Goal: Information Seeking & Learning: Learn about a topic

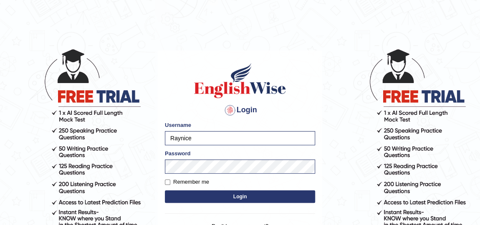
click at [216, 135] on input "Raynice" at bounding box center [240, 138] width 150 height 14
type input "francoemgineering"
click at [255, 195] on button "Login" at bounding box center [240, 196] width 150 height 13
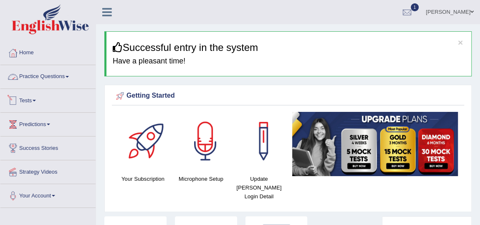
click at [48, 77] on link "Practice Questions" at bounding box center [47, 75] width 95 height 21
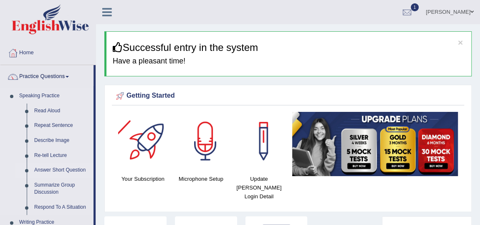
scroll to position [38, 0]
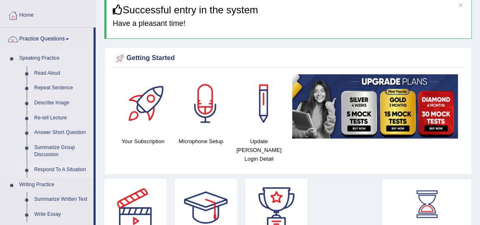
click at [55, 168] on link "Respond To A Situation" at bounding box center [61, 169] width 63 height 15
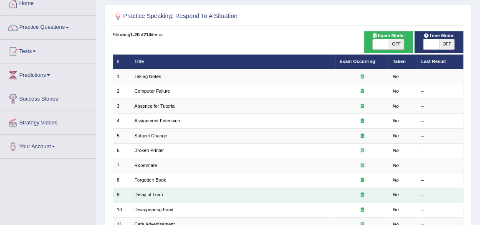
scroll to position [38, 0]
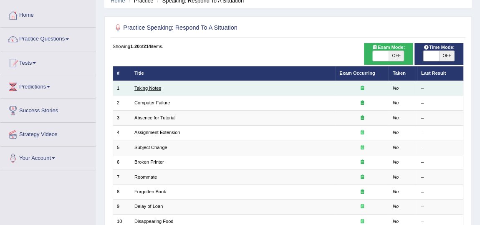
click at [149, 86] on link "Taking Notes" at bounding box center [147, 88] width 27 height 5
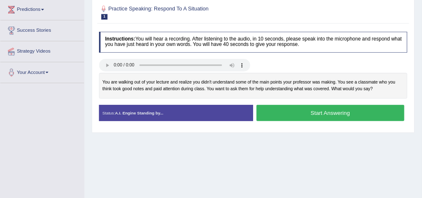
scroll to position [114, 0]
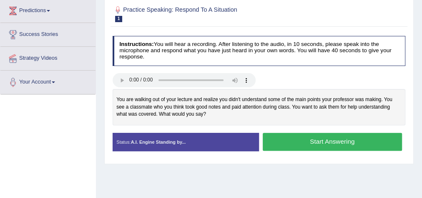
drag, startPoint x: 388, startPoint y: 1, endPoint x: 234, endPoint y: 173, distance: 230.5
click at [234, 173] on div "Home Practice Speaking: Respond To A Situation Taking Notes * Remember to use t…" at bounding box center [259, 94] width 326 height 417
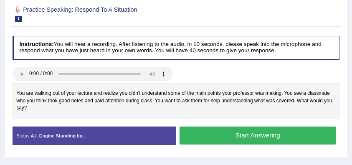
drag, startPoint x: 417, startPoint y: 0, endPoint x: 191, endPoint y: 115, distance: 253.4
click at [191, 115] on div "You are walking out of your lecture and realize you didn't understand some of t…" at bounding box center [176, 101] width 327 height 36
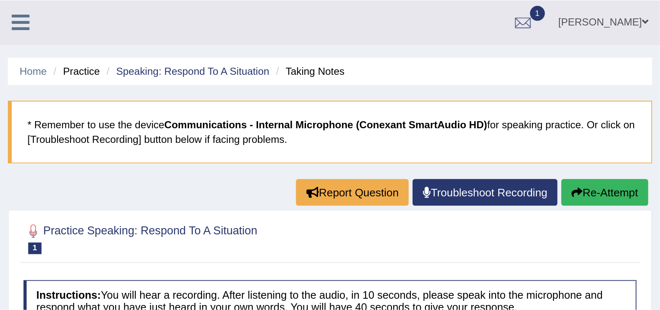
scroll to position [0, 0]
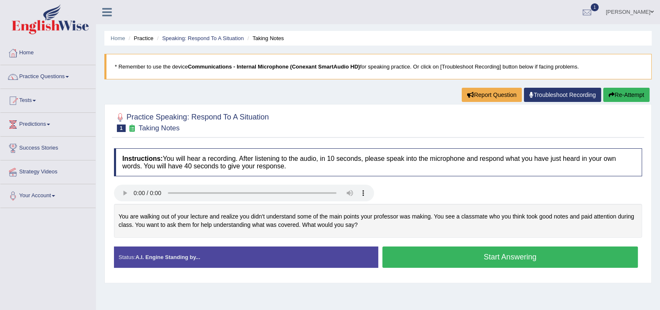
drag, startPoint x: 342, startPoint y: 0, endPoint x: 279, endPoint y: 100, distance: 118.0
click at [279, 100] on div "Home Practice Speaking: Respond To A Situation Taking Notes * Remember to use t…" at bounding box center [378, 208] width 564 height 417
click at [46, 73] on link "Practice Questions" at bounding box center [47, 75] width 95 height 21
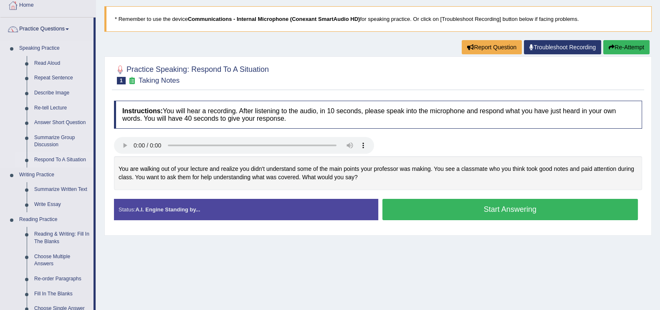
scroll to position [104, 0]
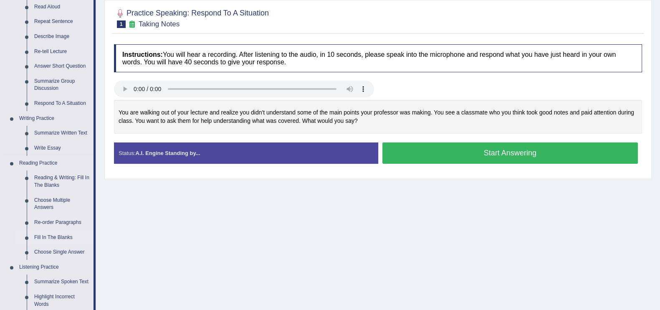
click at [48, 224] on link "Fill In The Blanks" at bounding box center [61, 237] width 63 height 15
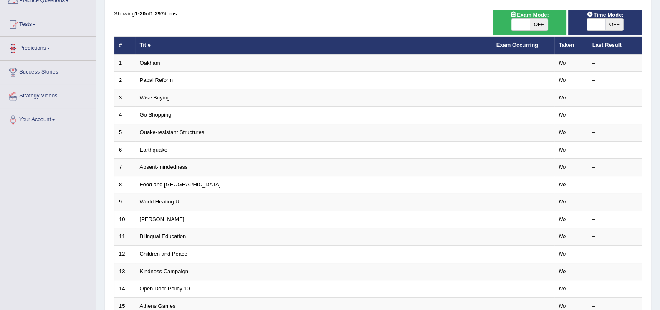
scroll to position [123, 0]
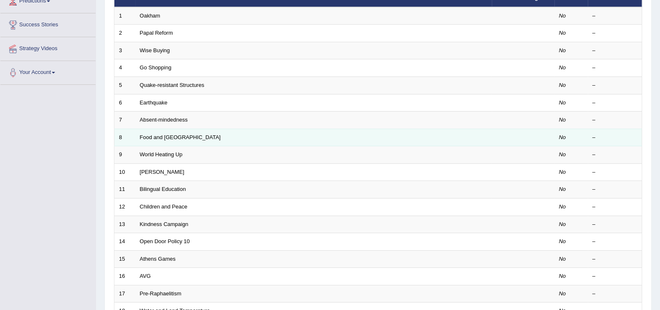
drag, startPoint x: 163, startPoint y: 121, endPoint x: 202, endPoint y: 136, distance: 42.3
click at [163, 121] on link "Absent-mindedness" at bounding box center [164, 119] width 48 height 6
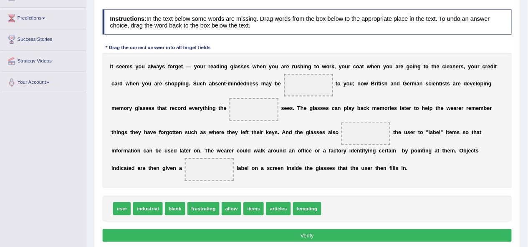
scroll to position [104, 0]
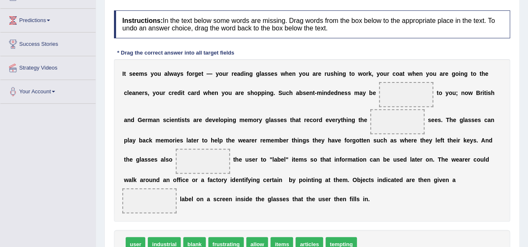
drag, startPoint x: 654, startPoint y: 0, endPoint x: 292, endPoint y: 199, distance: 412.9
click at [292, 199] on div "I t s e e m s y o u a l w a y s f o r g e t — y o u r r e a d i n g g l a s s e…" at bounding box center [312, 140] width 396 height 163
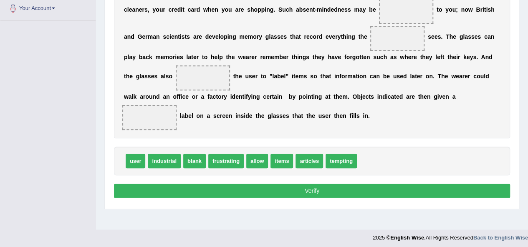
scroll to position [146, 0]
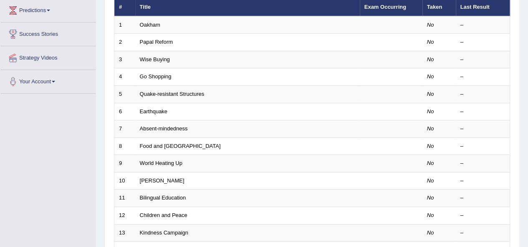
scroll to position [98, 0]
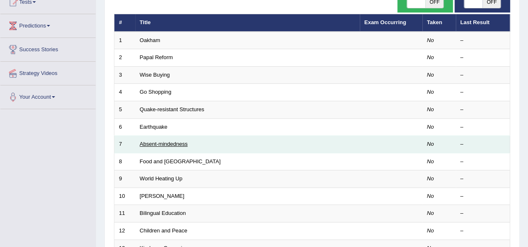
click at [164, 142] on link "Absent-mindedness" at bounding box center [164, 144] width 48 height 6
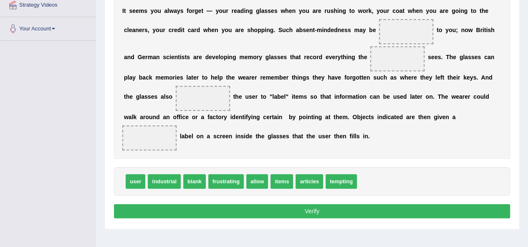
scroll to position [125, 0]
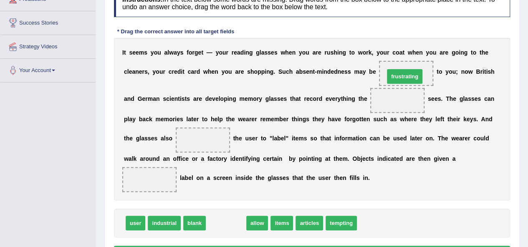
drag, startPoint x: 219, startPoint y: 224, endPoint x: 398, endPoint y: 77, distance: 231.2
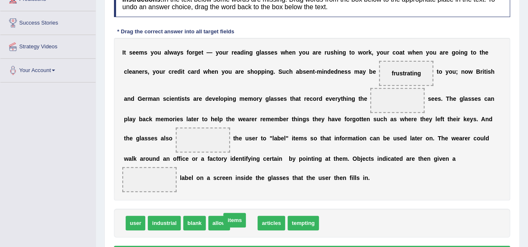
drag, startPoint x: 247, startPoint y: 223, endPoint x: 238, endPoint y: 220, distance: 9.6
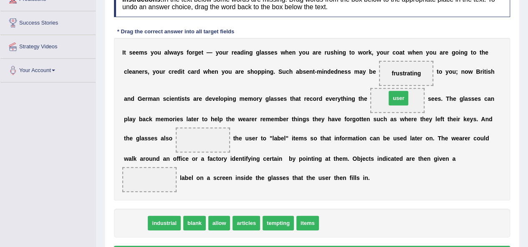
drag, startPoint x: 134, startPoint y: 220, endPoint x: 396, endPoint y: 95, distance: 291.2
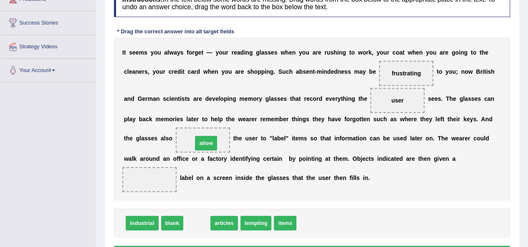
drag, startPoint x: 196, startPoint y: 221, endPoint x: 205, endPoint y: 141, distance: 80.6
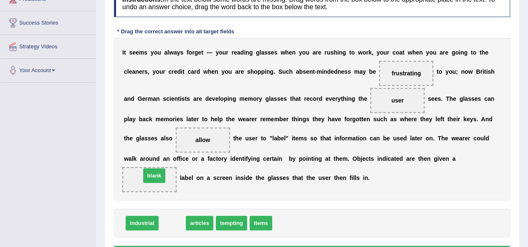
drag, startPoint x: 172, startPoint y: 222, endPoint x: 154, endPoint y: 175, distance: 50.8
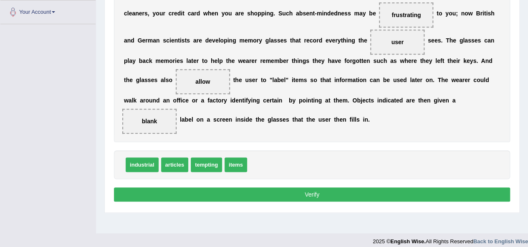
scroll to position [190, 0]
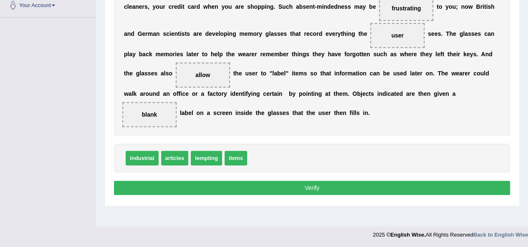
click at [275, 190] on button "Verify" at bounding box center [312, 188] width 396 height 14
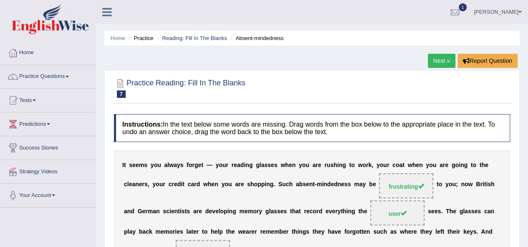
scroll to position [0, 0]
click at [193, 37] on link "Reading: Fill In The Blanks" at bounding box center [194, 38] width 65 height 6
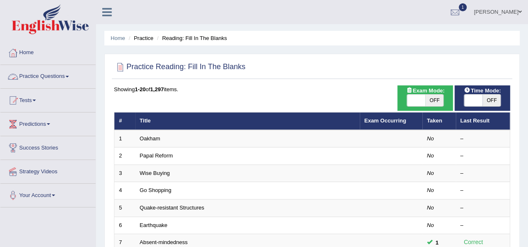
drag, startPoint x: 54, startPoint y: 76, endPoint x: 63, endPoint y: 86, distance: 14.2
click at [54, 76] on link "Practice Questions" at bounding box center [47, 75] width 95 height 21
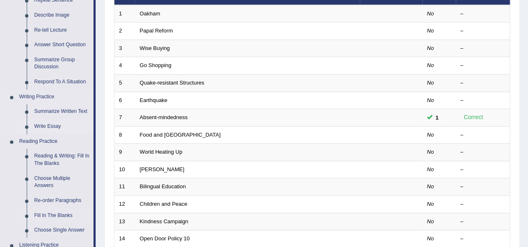
scroll to position [167, 0]
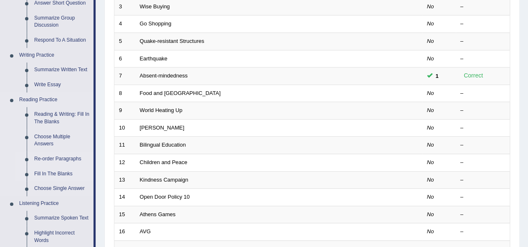
click at [56, 157] on link "Re-order Paragraphs" at bounding box center [61, 159] width 63 height 15
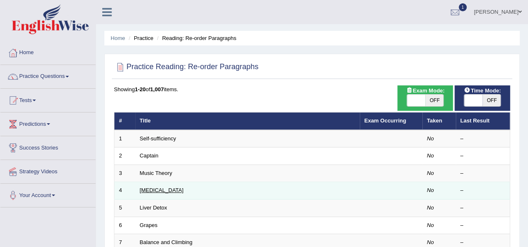
click at [145, 187] on link "[MEDICAL_DATA]" at bounding box center [162, 190] width 44 height 6
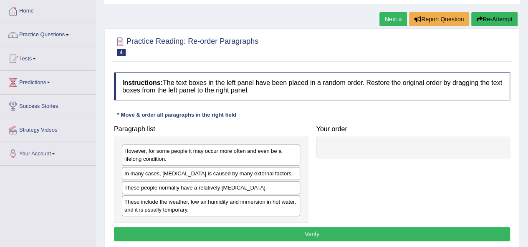
click at [467, 126] on h4 "Your order" at bounding box center [413, 130] width 194 height 8
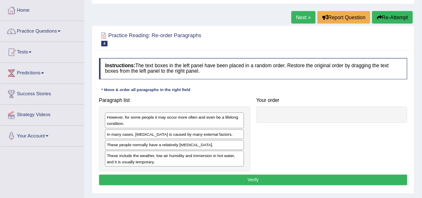
scroll to position [42, 0]
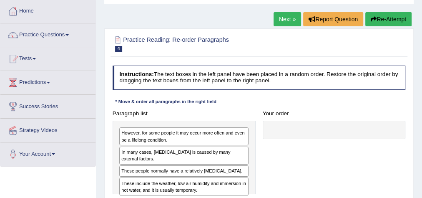
drag, startPoint x: 524, startPoint y: 1, endPoint x: 268, endPoint y: 102, distance: 275.2
click at [268, 102] on div "Instructions: The text boxes in the left panel have been placed in a random ord…" at bounding box center [259, 138] width 297 height 153
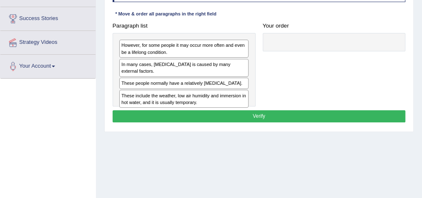
scroll to position [116, 0]
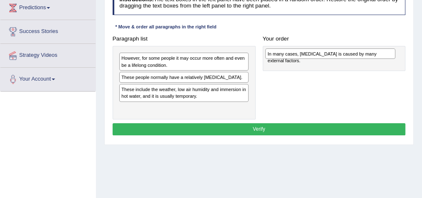
drag, startPoint x: 199, startPoint y: 76, endPoint x: 373, endPoint y: 55, distance: 175.2
click at [373, 55] on div "In many cases, dry skin is caused by many external factors." at bounding box center [330, 53] width 130 height 11
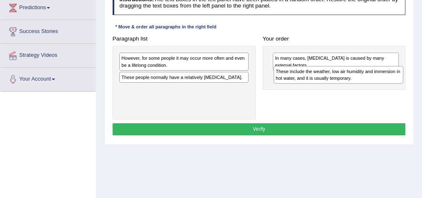
drag, startPoint x: 158, startPoint y: 91, endPoint x: 341, endPoint y: 80, distance: 183.9
click at [341, 80] on div "These include the weather, low air humidity and immersion in hot water, and it …" at bounding box center [339, 75] width 130 height 18
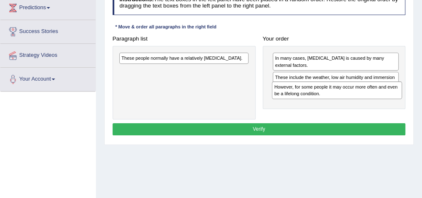
drag, startPoint x: 194, startPoint y: 57, endPoint x: 376, endPoint y: 94, distance: 185.7
click at [376, 94] on div "However, for some people it may occur more often and even be a lifelong conditi…" at bounding box center [337, 90] width 130 height 18
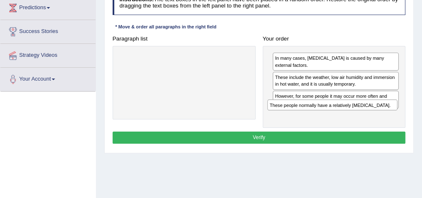
drag, startPoint x: 215, startPoint y: 56, endPoint x: 391, endPoint y: 114, distance: 185.9
click at [391, 114] on div "Paragraph list These people normally have a relatively sensitive skin. Correct …" at bounding box center [259, 81] width 300 height 96
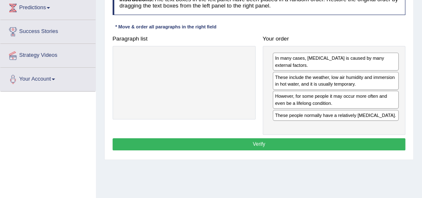
click at [266, 138] on button "Verify" at bounding box center [259, 144] width 293 height 12
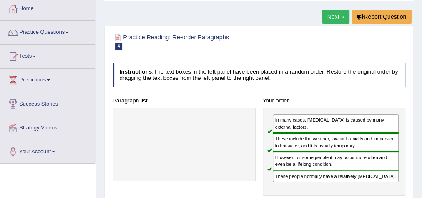
scroll to position [16, 0]
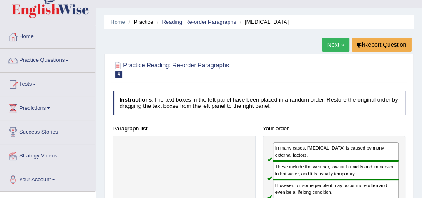
click at [330, 46] on link "Next »" at bounding box center [336, 45] width 28 height 14
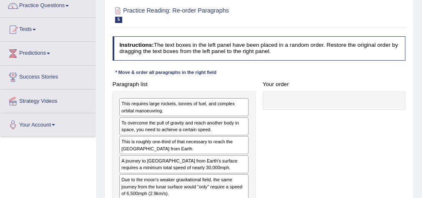
scroll to position [33, 0]
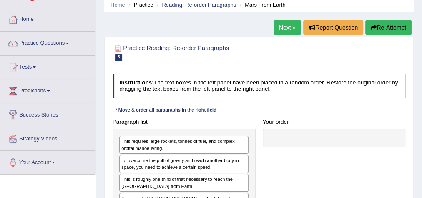
click at [288, 27] on link "Next »" at bounding box center [288, 27] width 28 height 14
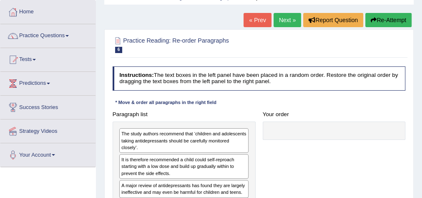
scroll to position [33, 0]
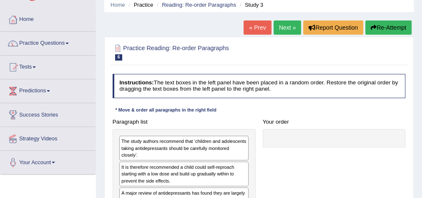
click at [278, 30] on link "Next »" at bounding box center [288, 27] width 28 height 14
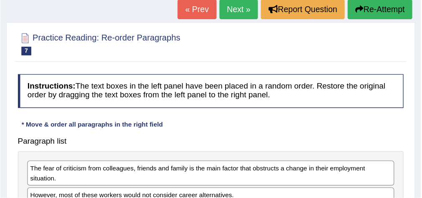
scroll to position [18, 0]
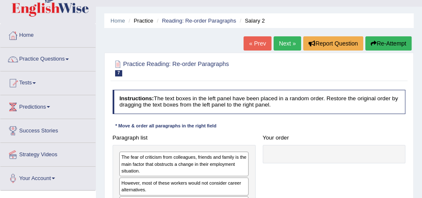
drag, startPoint x: 300, startPoint y: 0, endPoint x: 170, endPoint y: 73, distance: 149.1
click at [170, 73] on h2 "Practice Reading: Re-order Paragraphs 7 Salary 2" at bounding box center [204, 68] width 182 height 18
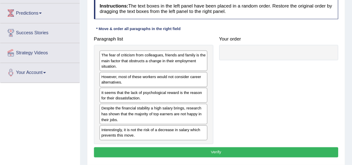
scroll to position [118, 0]
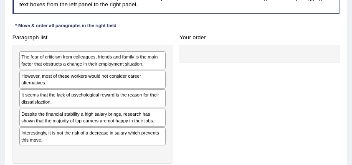
drag, startPoint x: 353, startPoint y: 0, endPoint x: 159, endPoint y: 33, distance: 196.8
click at [159, 31] on div "Paragraph list The fear of criticism from colleagues, friends and family is the…" at bounding box center [92, 97] width 167 height 133
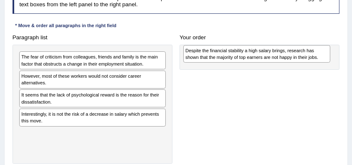
drag, startPoint x: 93, startPoint y: 106, endPoint x: 232, endPoint y: 54, distance: 148.0
click at [232, 54] on div "Despite the financial stability a high salary brings, research has shown that t…" at bounding box center [256, 54] width 147 height 18
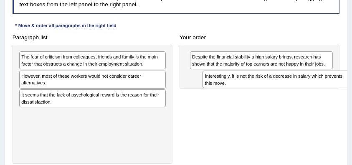
drag, startPoint x: 66, startPoint y: 120, endPoint x: 284, endPoint y: 91, distance: 219.7
click at [284, 91] on div "Paragraph list The fear of criticism from colleagues, friends and family is the…" at bounding box center [176, 97] width 334 height 133
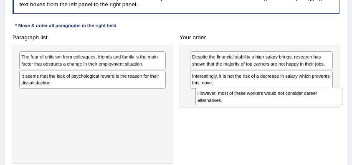
drag, startPoint x: 45, startPoint y: 79, endPoint x: 254, endPoint y: 106, distance: 210.9
click at [254, 106] on div "Paragraph list The fear of criticism from colleagues, friends and family is the…" at bounding box center [176, 97] width 334 height 133
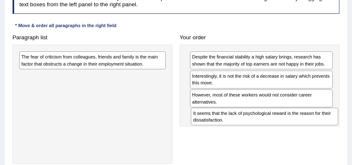
drag, startPoint x: 72, startPoint y: 76, endPoint x: 276, endPoint y: 126, distance: 210.3
click at [276, 126] on div "Paragraph list The fear of criticism from colleagues, friends and family is the…" at bounding box center [176, 97] width 334 height 133
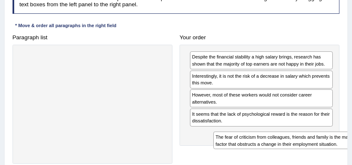
drag, startPoint x: 68, startPoint y: 61, endPoint x: 298, endPoint y: 159, distance: 249.2
click at [298, 159] on div "Paragraph list The fear of criticism from colleagues, friends and family is the…" at bounding box center [176, 97] width 334 height 133
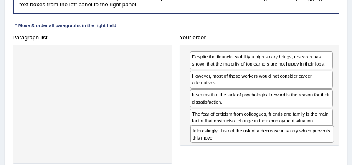
drag, startPoint x: 235, startPoint y: 78, endPoint x: 238, endPoint y: 150, distance: 72.3
click at [238, 150] on div "Paragraph list Correct order Despite the financial stability a high salary brin…" at bounding box center [176, 97] width 334 height 133
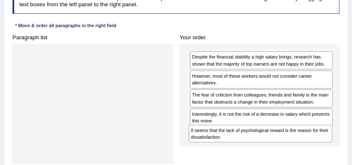
drag, startPoint x: 230, startPoint y: 105, endPoint x: 229, endPoint y: 148, distance: 43.0
click at [229, 148] on div "Paragraph list Correct order Despite the financial stability a high salary brin…" at bounding box center [176, 97] width 334 height 133
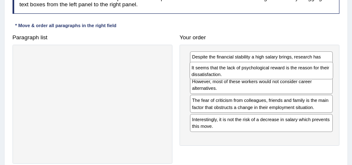
drag, startPoint x: 220, startPoint y: 136, endPoint x: 222, endPoint y: 78, distance: 57.6
click at [222, 78] on div "Despite the financial stability a high salary brings, research has shown that t…" at bounding box center [259, 95] width 160 height 101
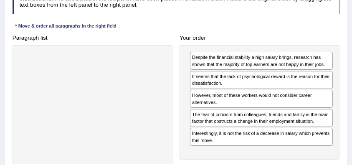
scroll to position [142, 0]
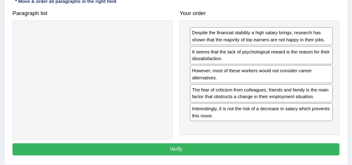
click at [177, 148] on button "Verify" at bounding box center [176, 149] width 327 height 12
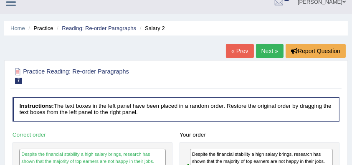
scroll to position [0, 0]
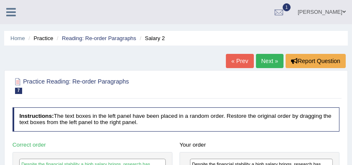
click at [260, 61] on link "Next »" at bounding box center [270, 61] width 28 height 14
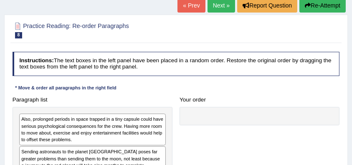
click at [227, 7] on link "Next »" at bounding box center [221, 5] width 28 height 14
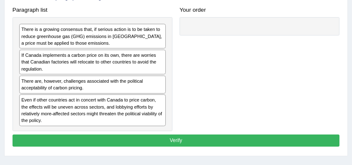
scroll to position [146, 0]
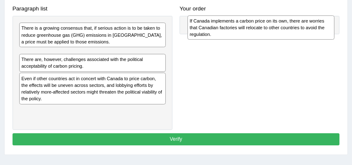
drag, startPoint x: 129, startPoint y: 61, endPoint x: 271, endPoint y: 38, distance: 144.7
click at [271, 38] on div "If Canada implements a carbon price on its own, there are worries that Canadian…" at bounding box center [260, 27] width 147 height 24
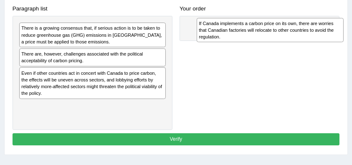
drag, startPoint x: 155, startPoint y: 45, endPoint x: 294, endPoint y: 34, distance: 139.3
click at [294, 34] on div "If Canada implements a carbon price on its own, there are worries that Canadian…" at bounding box center [270, 30] width 147 height 24
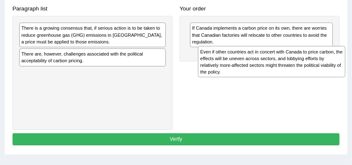
drag, startPoint x: 80, startPoint y: 80, endPoint x: 293, endPoint y: 67, distance: 212.8
click at [293, 67] on div "Even if other countries act in concert with Canada to price carbon, the effects…" at bounding box center [271, 61] width 147 height 31
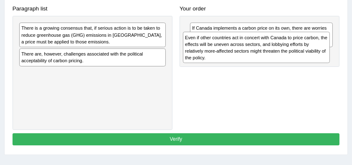
drag, startPoint x: 130, startPoint y: 86, endPoint x: 325, endPoint y: 56, distance: 196.6
click at [325, 56] on div "Even if other countries act in concert with Canada to price carbon, the effects…" at bounding box center [256, 47] width 147 height 31
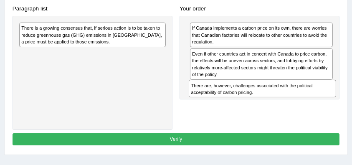
drag, startPoint x: 40, startPoint y: 59, endPoint x: 242, endPoint y: 105, distance: 206.7
click at [242, 105] on div "Paragraph list There is a growing consensus that, if serious action is to be ta…" at bounding box center [176, 66] width 334 height 127
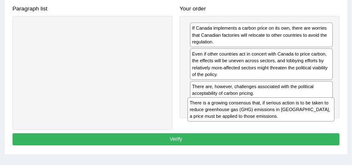
drag, startPoint x: 192, startPoint y: 103, endPoint x: 261, endPoint y: 130, distance: 74.2
click at [261, 130] on div "Instructions: The text boxes in the left panel have been placed in a random ord…" at bounding box center [175, 54] width 330 height 194
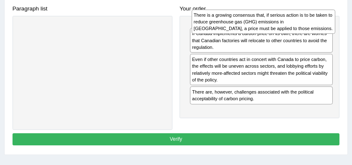
drag, startPoint x: 216, startPoint y: 114, endPoint x: 220, endPoint y: 28, distance: 86.9
click at [220, 28] on div "There is a growing consensus that, if serious action is to be taken to reduce g…" at bounding box center [264, 22] width 144 height 24
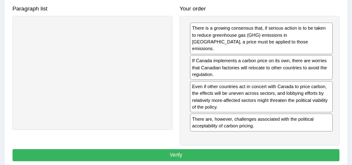
click at [184, 149] on button "Verify" at bounding box center [176, 155] width 327 height 12
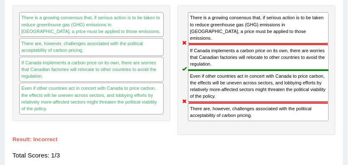
scroll to position [136, 0]
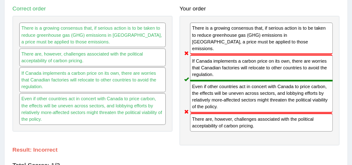
drag, startPoint x: 216, startPoint y: 119, endPoint x: 184, endPoint y: 84, distance: 47.5
click at [187, 113] on div "There is a growing consensus that, if serious action is to be taken to reduce g…" at bounding box center [259, 80] width 160 height 129
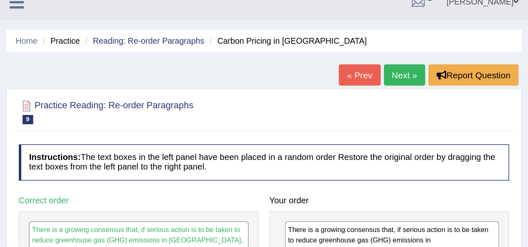
scroll to position [0, 0]
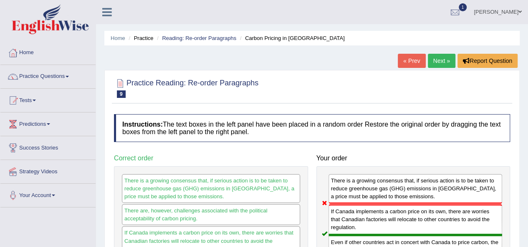
drag, startPoint x: 342, startPoint y: 0, endPoint x: 205, endPoint y: 84, distance: 159.9
click at [205, 84] on h2 "Practice Reading: Re-order Paragraphs 9 Carbon Pricing in Canada" at bounding box center [186, 87] width 144 height 21
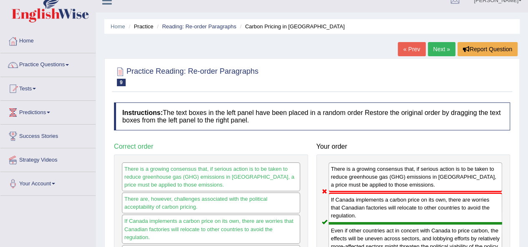
scroll to position [11, 0]
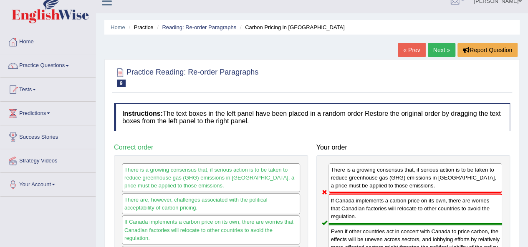
click at [351, 45] on link "« Prev" at bounding box center [412, 50] width 28 height 14
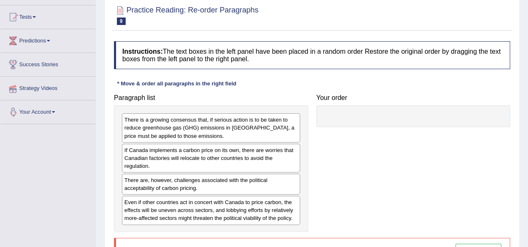
drag, startPoint x: 139, startPoint y: 109, endPoint x: 55, endPoint y: 101, distance: 83.9
click at [4, 90] on div "Toggle navigation Home Practice Questions Speaking Practice Read Aloud Repeat S…" at bounding box center [264, 134] width 528 height 434
drag, startPoint x: 148, startPoint y: 107, endPoint x: 68, endPoint y: 92, distance: 81.6
click at [68, 92] on div "Toggle navigation Home Practice Questions Speaking Practice Read Aloud Repeat S…" at bounding box center [264, 134] width 528 height 434
drag, startPoint x: 139, startPoint y: 106, endPoint x: 113, endPoint y: 86, distance: 31.9
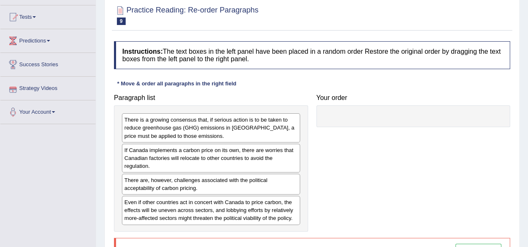
click at [109, 80] on div "Practice Reading: Re-order Paragraphs 9 Carbon Pricing in Canada Instructions: …" at bounding box center [311, 138] width 415 height 282
drag, startPoint x: 151, startPoint y: 110, endPoint x: 124, endPoint y: 173, distance: 68.8
click at [124, 173] on div "There is a growing consensus that, if serious action is to be taken to reduce g…" at bounding box center [211, 169] width 194 height 126
drag, startPoint x: 176, startPoint y: 108, endPoint x: 130, endPoint y: 130, distance: 50.8
click at [130, 130] on div "There is a growing consensus that, if serious action is to be taken to reduce g…" at bounding box center [211, 169] width 194 height 126
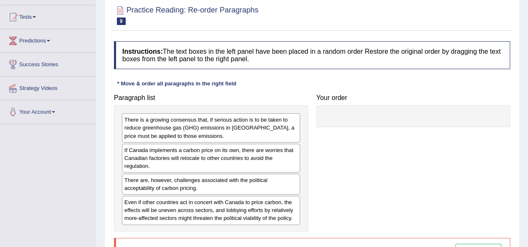
drag, startPoint x: 144, startPoint y: 107, endPoint x: 162, endPoint y: 106, distance: 17.5
click at [169, 58] on div "Instructions: The text boxes in the left panel have been placed in a random ord…" at bounding box center [312, 155] width 400 height 237
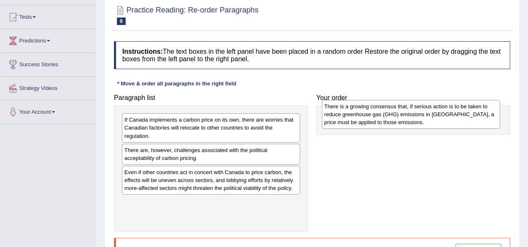
drag, startPoint x: 253, startPoint y: 127, endPoint x: 453, endPoint y: 114, distance: 200.3
click at [453, 114] on div "There is a growing consensus that, if serious action is to be taken to reduce g…" at bounding box center [411, 114] width 178 height 29
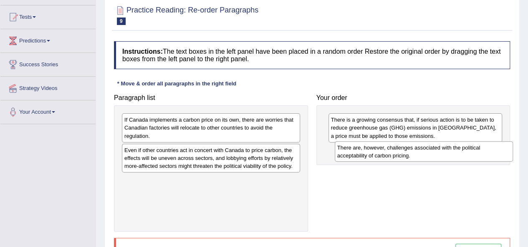
drag, startPoint x: 326, startPoint y: 162, endPoint x: 470, endPoint y: 153, distance: 144.3
click at [470, 153] on div "There are, however, challenges associated with the political acceptability of c…" at bounding box center [424, 151] width 178 height 21
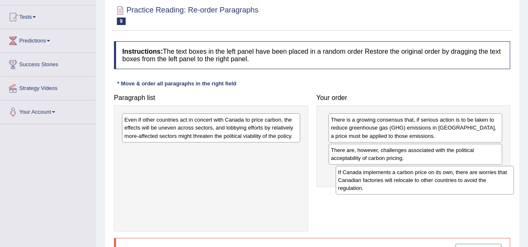
drag, startPoint x: 260, startPoint y: 127, endPoint x: 473, endPoint y: 180, distance: 220.0
click at [473, 180] on div "If Canada implements a carbon price on its own, there are worries that Canadian…" at bounding box center [424, 180] width 178 height 29
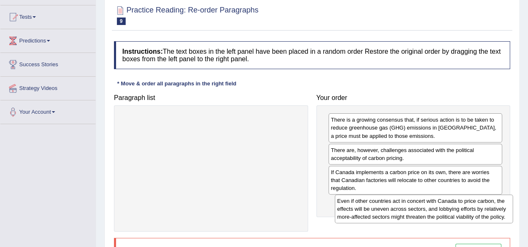
drag, startPoint x: 291, startPoint y: 135, endPoint x: 504, endPoint y: 217, distance: 227.8
click at [504, 217] on div "Even if other countries act in concert with Canada to price carbon, the effects…" at bounding box center [424, 209] width 178 height 29
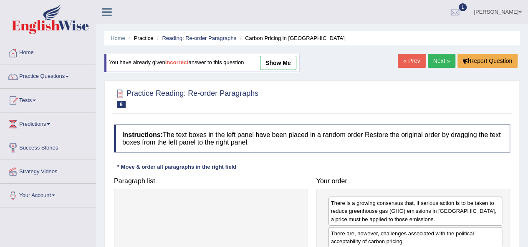
click at [441, 63] on link "Next »" at bounding box center [442, 61] width 28 height 14
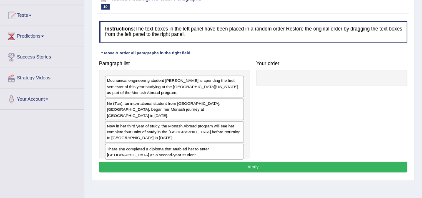
scroll to position [83, 0]
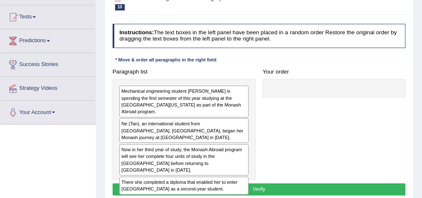
drag, startPoint x: 523, startPoint y: 0, endPoint x: 250, endPoint y: 59, distance: 278.8
click at [250, 58] on div "Instructions: The text boxes in the left panel have been placed in a random ord…" at bounding box center [259, 110] width 297 height 180
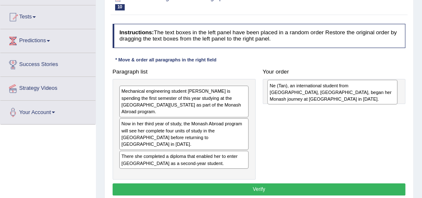
drag, startPoint x: 168, startPoint y: 117, endPoint x: 345, endPoint y: 88, distance: 178.8
click at [345, 88] on div "Ne (Tan), an international student from Shanghai, China, began her Monash journ…" at bounding box center [332, 92] width 130 height 24
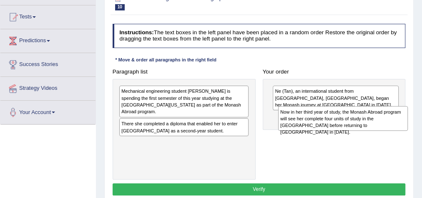
drag, startPoint x: 141, startPoint y: 124, endPoint x: 330, endPoint y: 127, distance: 189.0
click at [330, 127] on div "Now in her third year of study, the Monash Abroad program will see her complete…" at bounding box center [343, 118] width 130 height 24
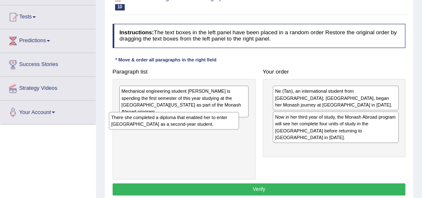
drag, startPoint x: 156, startPoint y: 117, endPoint x: 154, endPoint y: 125, distance: 8.6
click at [154, 125] on div "There she completed a diploma that enabled her to enter Monash University as a …" at bounding box center [174, 121] width 130 height 18
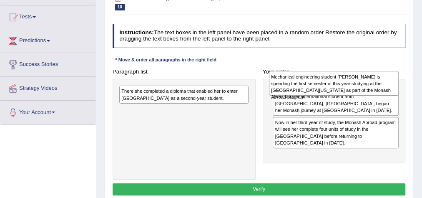
drag, startPoint x: 179, startPoint y: 96, endPoint x: 341, endPoint y: 89, distance: 162.0
click at [341, 89] on div "Mechanical engineering student Ne Tan is spending the first semester of this ye…" at bounding box center [334, 83] width 130 height 24
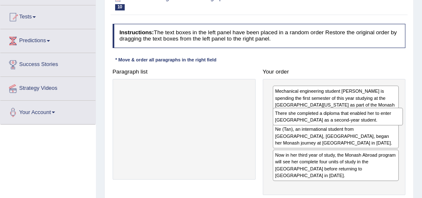
drag, startPoint x: 162, startPoint y: 97, endPoint x: 345, endPoint y: 126, distance: 185.1
click at [345, 126] on div "Paragraph list There she completed a diploma that enabled her to enter Monash U…" at bounding box center [259, 130] width 300 height 129
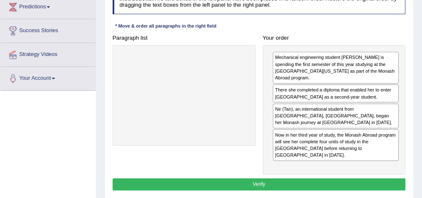
scroll to position [129, 0]
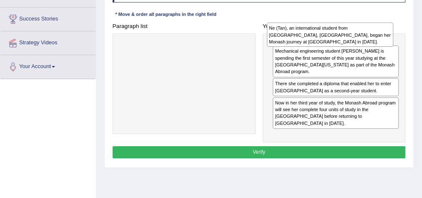
drag, startPoint x: 311, startPoint y: 83, endPoint x: 306, endPoint y: 34, distance: 50.0
click at [306, 34] on div "Ne (Tan), an international student from Shanghai, China, began her Monash journ…" at bounding box center [330, 35] width 126 height 24
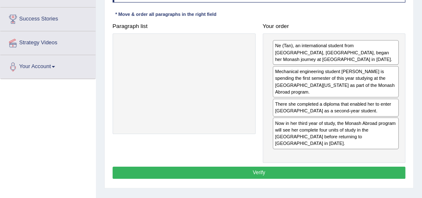
click at [259, 166] on button "Verify" at bounding box center [259, 172] width 293 height 12
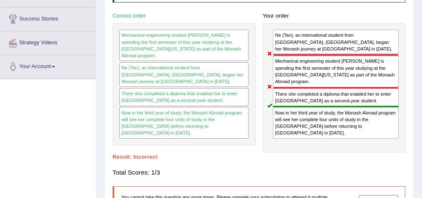
drag, startPoint x: 303, startPoint y: 68, endPoint x: 280, endPoint y: 50, distance: 29.1
click at [280, 50] on div "Ne (Tan), an international student from Shanghai, China, began her Monash journ…" at bounding box center [334, 87] width 143 height 129
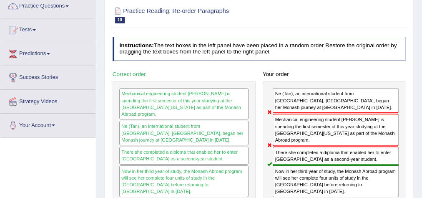
scroll to position [62, 0]
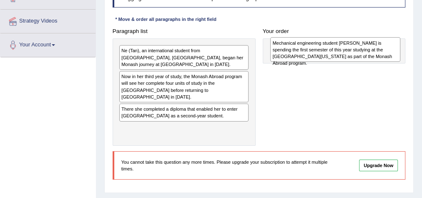
drag, startPoint x: 146, startPoint y: 56, endPoint x: 326, endPoint y: 50, distance: 179.9
click at [326, 50] on div "Mechanical engineering student [PERSON_NAME] is spending the first semester of …" at bounding box center [335, 49] width 130 height 24
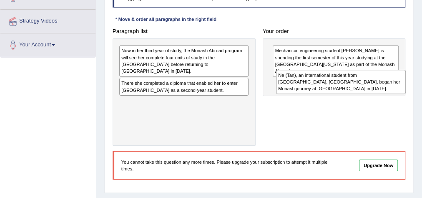
drag, startPoint x: 144, startPoint y: 58, endPoint x: 331, endPoint y: 91, distance: 189.3
click at [331, 91] on div "Ne (Tan), an international student from [GEOGRAPHIC_DATA], [GEOGRAPHIC_DATA], b…" at bounding box center [341, 82] width 130 height 24
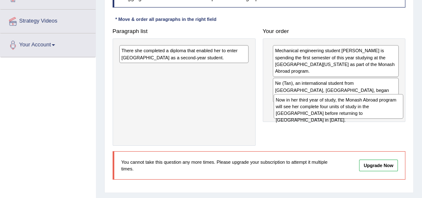
drag, startPoint x: 161, startPoint y: 57, endPoint x: 345, endPoint y: 118, distance: 193.4
click at [345, 118] on div "Paragraph list Now in her third year of study, the Monash Abroad program will s…" at bounding box center [259, 85] width 300 height 121
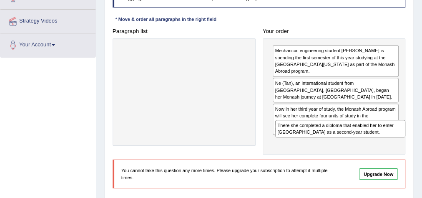
drag, startPoint x: 150, startPoint y: 56, endPoint x: 335, endPoint y: 148, distance: 207.0
click at [335, 148] on div "Instructions: The text boxes in the left panel have been placed in a random ord…" at bounding box center [259, 88] width 297 height 217
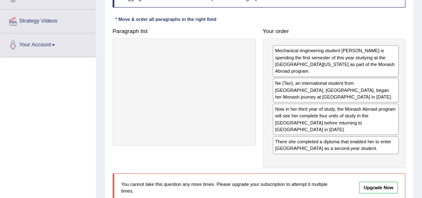
drag, startPoint x: 420, startPoint y: 120, endPoint x: 420, endPoint y: 96, distance: 24.2
click at [420, 96] on div "Home Practice Reading: Re-order Paragraphs Mechanical Engineering You have alre…" at bounding box center [259, 57] width 326 height 417
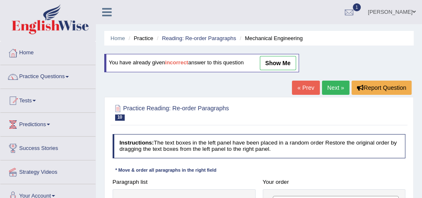
scroll to position [1, 0]
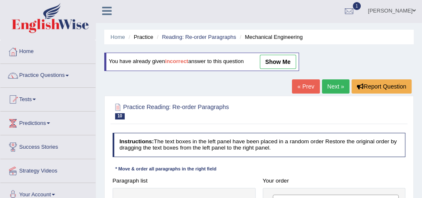
click at [323, 91] on link "Next »" at bounding box center [336, 86] width 28 height 14
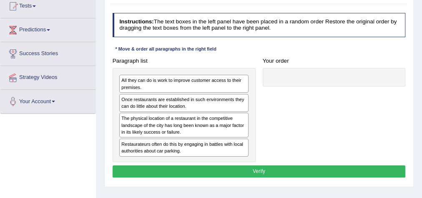
scroll to position [100, 0]
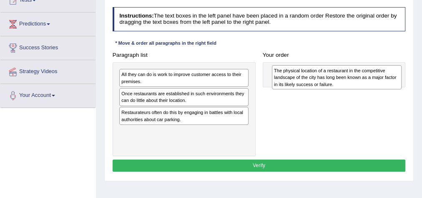
drag, startPoint x: 151, startPoint y: 121, endPoint x: 332, endPoint y: 83, distance: 185.0
click at [332, 83] on div "The physical location of a restaurant in the competitive landscape of the city …" at bounding box center [337, 77] width 130 height 24
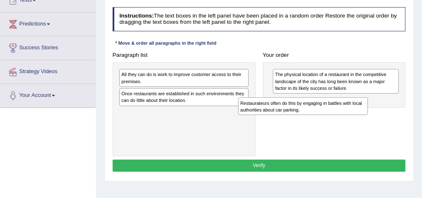
drag, startPoint x: 159, startPoint y: 116, endPoint x: 301, endPoint y: 116, distance: 141.9
click at [301, 116] on div "Paragraph list All they can do is work to improve customer access to their prem…" at bounding box center [259, 102] width 300 height 107
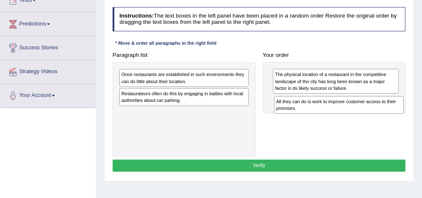
drag, startPoint x: 189, startPoint y: 79, endPoint x: 372, endPoint y: 114, distance: 186.1
click at [372, 114] on div "Paragraph list All they can do is work to improve customer access to their prem…" at bounding box center [259, 102] width 300 height 107
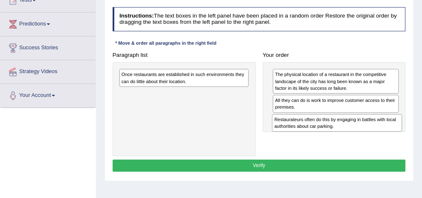
drag, startPoint x: 162, startPoint y: 93, endPoint x: 345, endPoint y: 129, distance: 186.3
click at [345, 129] on div "Paragraph list Once restaurants are established in such environments they can d…" at bounding box center [259, 102] width 300 height 107
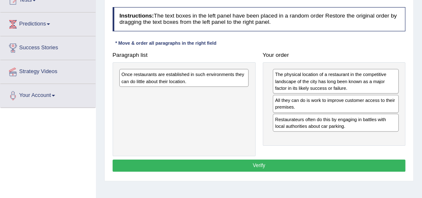
click at [180, 79] on div "Once restaurants are established in such environments they can do little about …" at bounding box center [183, 78] width 129 height 18
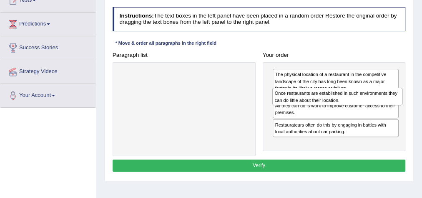
drag, startPoint x: 167, startPoint y: 71, endPoint x: 349, endPoint y: 96, distance: 184.2
click at [349, 96] on div "Once restaurants are established in such environments they can do little about …" at bounding box center [337, 97] width 130 height 18
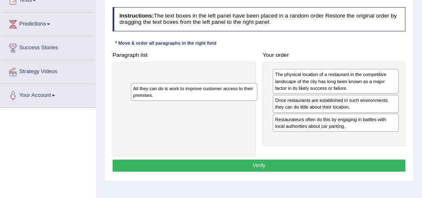
drag, startPoint x: 305, startPoint y: 128, endPoint x: 140, endPoint y: 104, distance: 166.1
click at [140, 104] on div "Paragraph list Correct order The physical location of a restaurant in the compe…" at bounding box center [259, 102] width 300 height 107
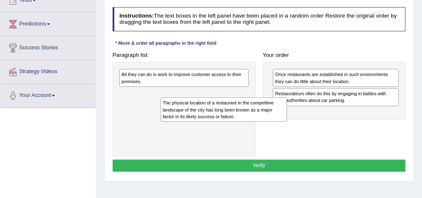
drag, startPoint x: 299, startPoint y: 85, endPoint x: 161, endPoint y: 122, distance: 142.2
click at [161, 122] on div "Paragraph list All they can do is work to improve customer access to their prem…" at bounding box center [259, 102] width 300 height 107
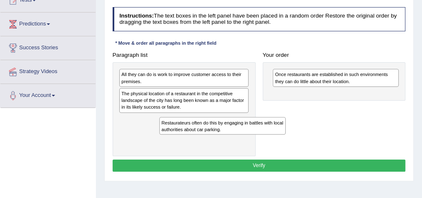
drag, startPoint x: 281, startPoint y: 111, endPoint x: 178, endPoint y: 142, distance: 107.7
click at [178, 142] on div "Paragraph list All they can do is work to improve customer access to their prem…" at bounding box center [259, 102] width 300 height 107
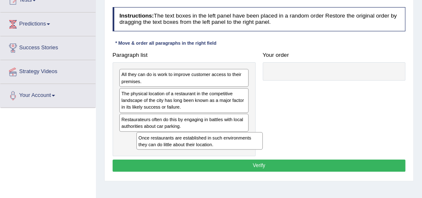
drag, startPoint x: 311, startPoint y: 74, endPoint x: 144, endPoint y: 151, distance: 183.3
click at [144, 151] on div "Paragraph list All they can do is work to improve customer access to their prem…" at bounding box center [259, 102] width 300 height 107
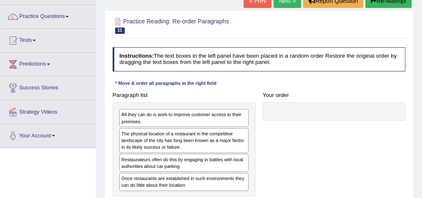
scroll to position [0, 0]
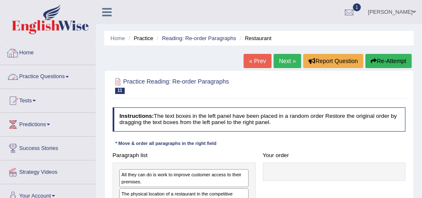
click at [39, 79] on link "Practice Questions" at bounding box center [47, 75] width 95 height 21
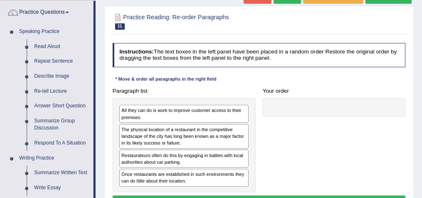
scroll to position [81, 0]
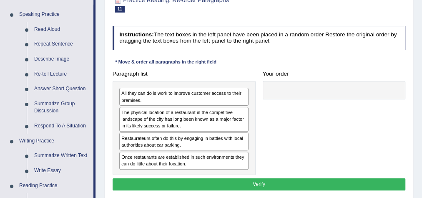
click at [282, 18] on div "Practice Reading: Re-order Paragraphs 11 Restaurant Instructions: The text boxe…" at bounding box center [259, 94] width 310 height 211
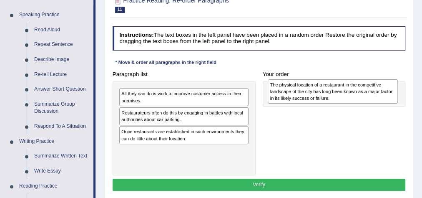
drag, startPoint x: 200, startPoint y: 117, endPoint x: 377, endPoint y: 92, distance: 178.7
click at [377, 92] on div "The physical location of a restaurant in the competitive landscape of the city …" at bounding box center [333, 91] width 130 height 24
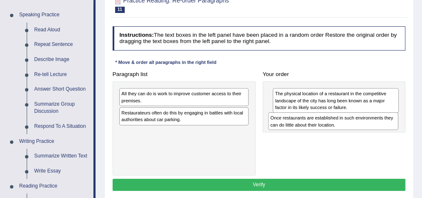
drag, startPoint x: 138, startPoint y: 136, endPoint x: 315, endPoint y: 131, distance: 177.4
click at [315, 131] on div "Paragraph list All they can do is work to improve customer access to their prem…" at bounding box center [259, 121] width 300 height 107
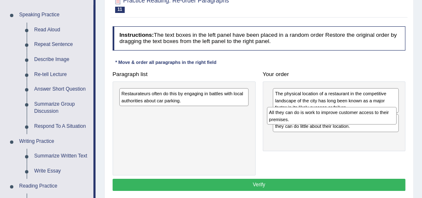
drag, startPoint x: 195, startPoint y: 100, endPoint x: 371, endPoint y: 126, distance: 177.6
click at [371, 126] on div "Paragraph list All they can do is work to improve customer access to their prem…" at bounding box center [259, 121] width 300 height 107
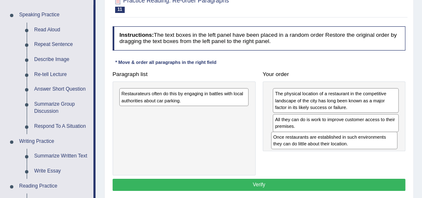
drag, startPoint x: 323, startPoint y: 121, endPoint x: 323, endPoint y: 151, distance: 29.2
click at [323, 151] on div "Paragraph list Restaurateurs often do this by engaging in battles with local au…" at bounding box center [259, 121] width 300 height 107
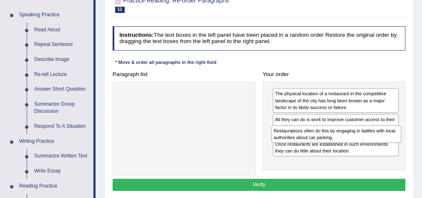
drag, startPoint x: 159, startPoint y: 97, endPoint x: 339, endPoint y: 144, distance: 185.5
click at [339, 144] on div "Paragraph list Restaurateurs often do this by engaging in battles with local au…" at bounding box center [259, 121] width 300 height 107
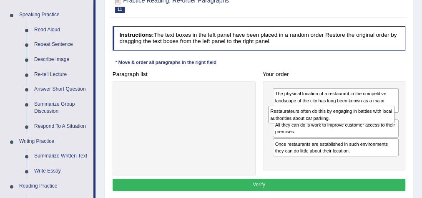
drag, startPoint x: 310, startPoint y: 143, endPoint x: 308, endPoint y: 124, distance: 19.4
click at [308, 124] on div "The physical location of a restaurant in the competitive landscape of the city …" at bounding box center [334, 125] width 143 height 89
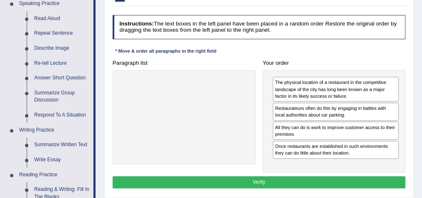
scroll to position [110, 0]
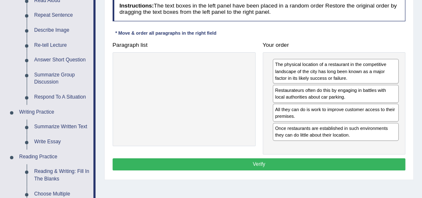
click at [251, 159] on button "Verify" at bounding box center [259, 164] width 293 height 12
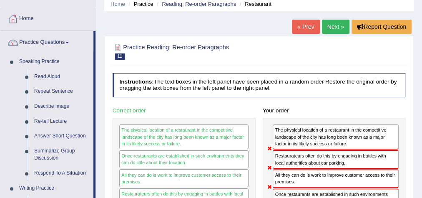
scroll to position [21, 0]
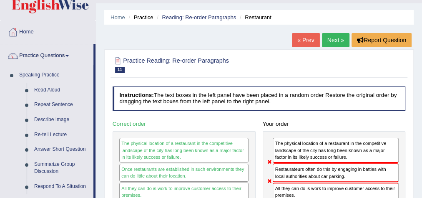
click at [328, 45] on link "Next »" at bounding box center [336, 40] width 28 height 14
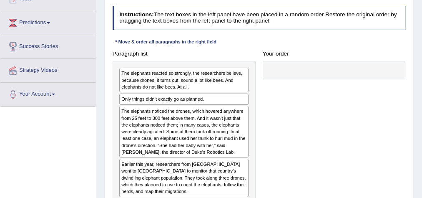
scroll to position [33, 0]
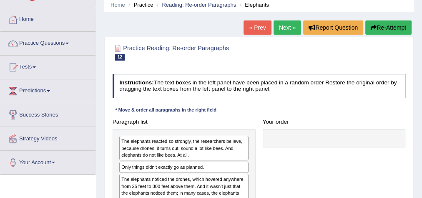
click at [290, 26] on link "Next »" at bounding box center [288, 27] width 28 height 14
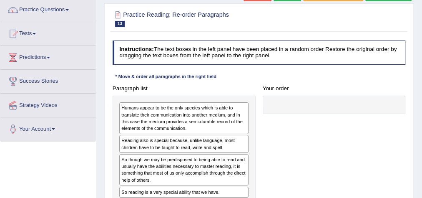
scroll to position [100, 0]
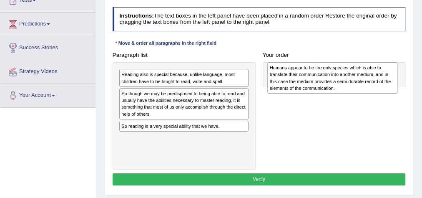
drag, startPoint x: 202, startPoint y: 71, endPoint x: 349, endPoint y: 81, distance: 147.6
click at [349, 81] on div "Humans appear to be the only species which is able to translate their communica…" at bounding box center [332, 77] width 130 height 31
